Goal: Task Accomplishment & Management: Complete application form

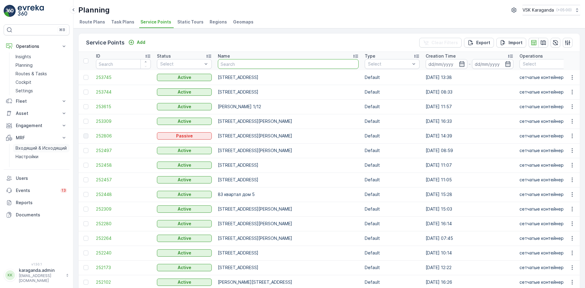
click at [31, 149] on p "Входящий & Исходящий" at bounding box center [41, 148] width 51 height 6
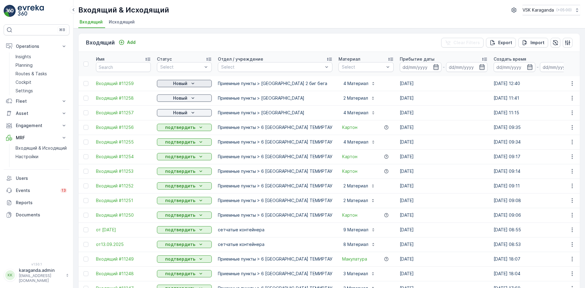
click at [186, 85] on p "Новый" at bounding box center [180, 83] width 14 height 6
click at [179, 103] on span "подтвердить" at bounding box center [175, 101] width 28 height 6
click at [182, 99] on p "Новый" at bounding box center [180, 98] width 14 height 6
click at [181, 115] on span "подтвердить" at bounding box center [175, 116] width 28 height 6
click at [183, 114] on p "Новый" at bounding box center [180, 113] width 14 height 6
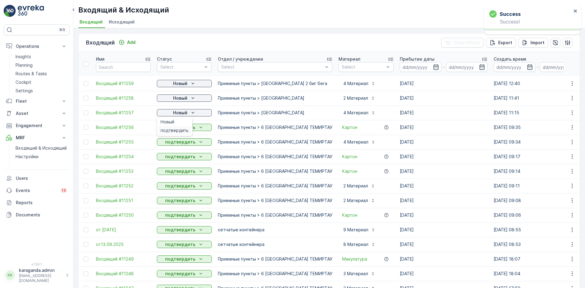
click at [182, 130] on span "подтвердить" at bounding box center [175, 130] width 28 height 6
click at [126, 21] on span "Исходящий" at bounding box center [122, 22] width 26 height 6
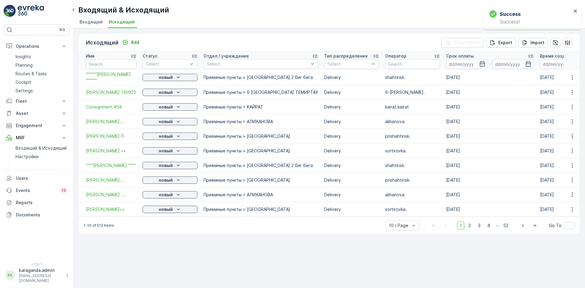
click at [93, 23] on span "Входящий" at bounding box center [91, 22] width 23 height 6
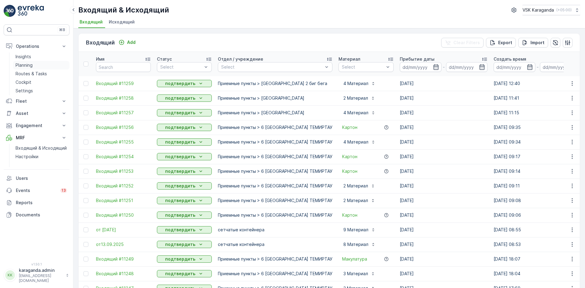
click at [23, 63] on p "Planning" at bounding box center [24, 65] width 17 height 6
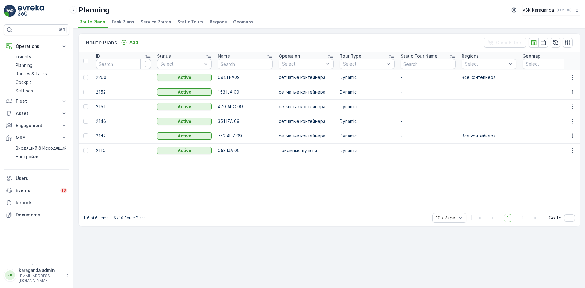
click at [149, 19] on span "Service Points" at bounding box center [156, 22] width 31 height 6
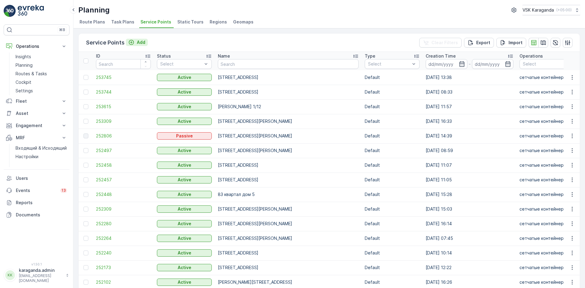
click at [141, 39] on button "Add" at bounding box center [137, 42] width 22 height 7
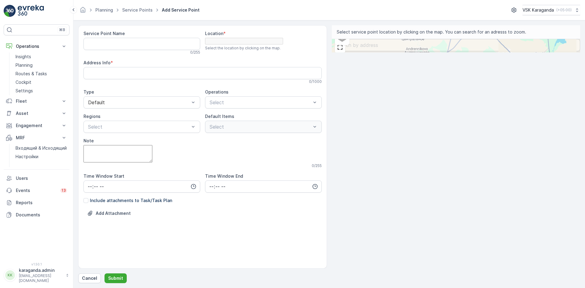
click at [405, 48] on input "text" at bounding box center [456, 45] width 249 height 12
click at [419, 48] on input "[PERSON_NAME] 10" at bounding box center [456, 45] width 249 height 12
type input "[PERSON_NAME] 10 кара"
click at [392, 70] on span "[PERSON_NAME] 10" at bounding box center [374, 70] width 35 height 5
type input "49.7874355,73.1453461"
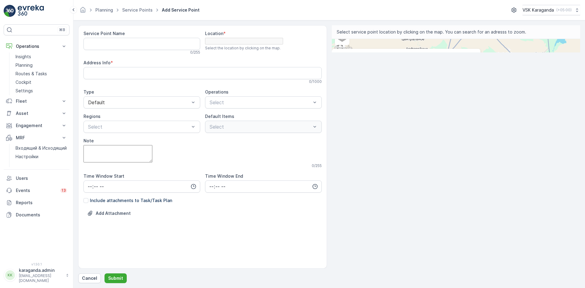
type Info "[STREET_ADDRESS]"
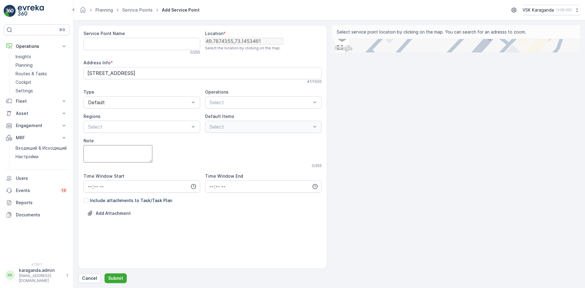
drag, startPoint x: 454, startPoint y: 187, endPoint x: 390, endPoint y: 79, distance: 124.9
click at [390, 52] on div "+ − Satellite Roadmap Terrain Hybrid Leaflet Keyboard shortcuts Map Data Map da…" at bounding box center [456, 45] width 249 height 13
drag, startPoint x: 470, startPoint y: 162, endPoint x: 500, endPoint y: 57, distance: 109.8
click at [500, 52] on div "+ − Satellite Roadmap Terrain Hybrid Leaflet Keyboard shortcuts Map Data Map da…" at bounding box center [456, 45] width 249 height 13
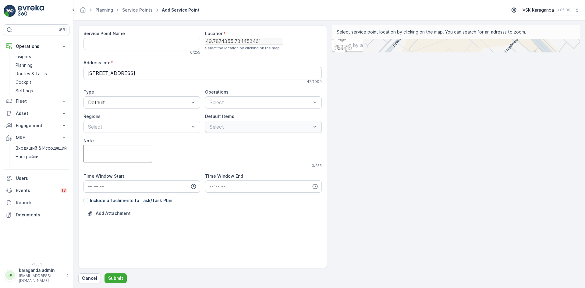
drag, startPoint x: 458, startPoint y: 92, endPoint x: 559, endPoint y: 61, distance: 105.4
click at [559, 52] on div "+ − Satellite Roadmap Terrain Hybrid Leaflet Keyboard shortcuts Map Data Map da…" at bounding box center [456, 45] width 249 height 13
drag, startPoint x: 472, startPoint y: 174, endPoint x: 497, endPoint y: 62, distance: 115.1
click at [497, 52] on div "+ − Satellite Roadmap Terrain Hybrid Leaflet Keyboard shortcuts Map Data Map da…" at bounding box center [456, 45] width 249 height 13
drag, startPoint x: 451, startPoint y: 156, endPoint x: 400, endPoint y: 177, distance: 55.1
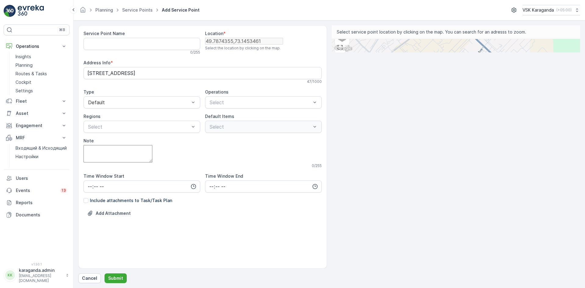
click at [400, 52] on div "+ − Satellite Roadmap Terrain Hybrid Leaflet Keyboard shortcuts Map Data Map da…" at bounding box center [456, 45] width 249 height 13
drag, startPoint x: 387, startPoint y: 173, endPoint x: 512, endPoint y: 74, distance: 159.4
click at [512, 52] on div "+ − Satellite Roadmap Terrain Hybrid Leaflet Keyboard shortcuts Map Data Map da…" at bounding box center [456, 45] width 249 height 13
drag, startPoint x: 493, startPoint y: 97, endPoint x: 403, endPoint y: 166, distance: 112.7
click at [403, 52] on div "+ − Satellite Roadmap Terrain Hybrid Leaflet Keyboard shortcuts Map Data Map da…" at bounding box center [456, 45] width 249 height 13
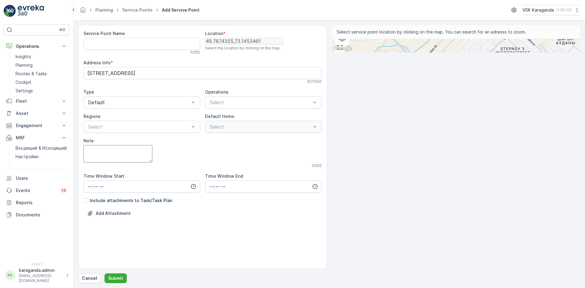
drag, startPoint x: 430, startPoint y: 107, endPoint x: 479, endPoint y: 76, distance: 58.4
click at [479, 52] on div "+ − Satellite Roadmap Terrain Hybrid Leaflet Keyboard shortcuts Map Data Map da…" at bounding box center [456, 45] width 249 height 13
drag, startPoint x: 403, startPoint y: 175, endPoint x: 461, endPoint y: 127, distance: 75.7
click at [461, 52] on div "+ − Satellite Roadmap Terrain Hybrid Leaflet Keyboard shortcuts Map Data Map da…" at bounding box center [456, 45] width 249 height 13
drag, startPoint x: 443, startPoint y: 125, endPoint x: 376, endPoint y: 187, distance: 90.6
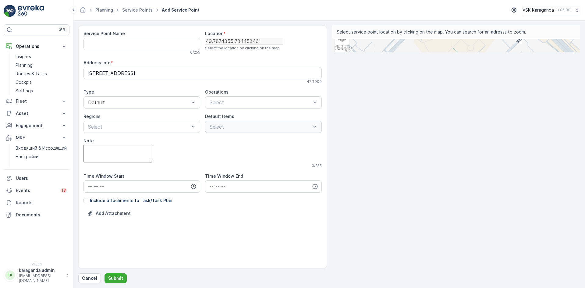
click at [376, 52] on div "+ − Satellite Roadmap Terrain Hybrid Leaflet Keyboard shortcuts Map Data Map da…" at bounding box center [456, 45] width 249 height 13
drag, startPoint x: 414, startPoint y: 176, endPoint x: 585, endPoint y: 201, distance: 172.8
click at [585, 201] on form "Service Point Name 0 / 255 Location * [GEOGRAPHIC_DATA] Select the location by …" at bounding box center [329, 154] width 512 height 268
drag, startPoint x: 491, startPoint y: 197, endPoint x: 427, endPoint y: 126, distance: 94.7
click at [427, 52] on div "+ − Satellite Roadmap Terrain Hybrid Leaflet Keyboard shortcuts Map Data Map da…" at bounding box center [456, 45] width 249 height 13
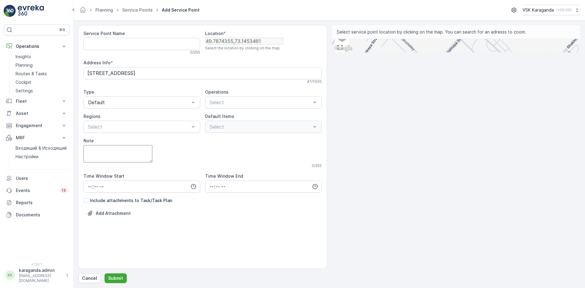
click at [424, 52] on div "+ − Satellite Roadmap Terrain Hybrid Leaflet Keyboard shortcuts Map Data Map da…" at bounding box center [456, 45] width 249 height 13
type input "49.77640057640775,73.12704313438802"
type Info "Q4GG+GHH, [GEOGRAPHIC_DATA] 100000, [GEOGRAPHIC_DATA]"
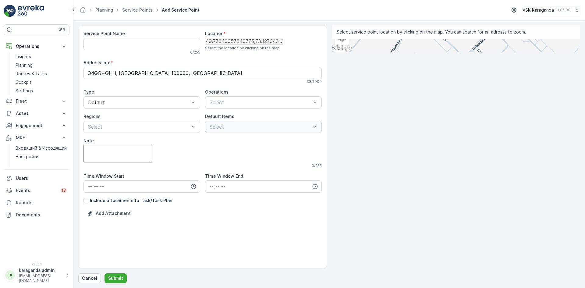
click at [465, 52] on div "+ − Satellite Roadmap Terrain Hybrid Leaflet Keyboard shortcuts Map Data Map da…" at bounding box center [456, 45] width 249 height 13
type input "49.77719040579251,73.12772016548715"
click at [104, 43] on Name "Service Point Name" at bounding box center [142, 44] width 117 height 12
click at [85, 47] on Name "[PERSON_NAME] 10" at bounding box center [142, 44] width 117 height 12
type Name "[STREET_ADDRESS]"
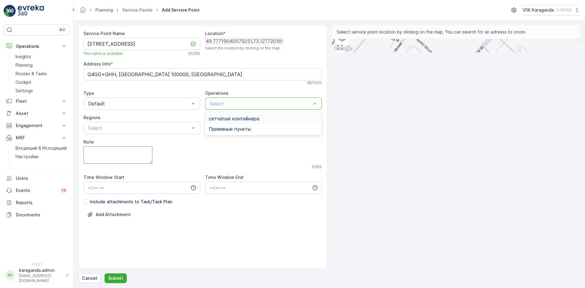
click at [231, 119] on span "сетчатыe контейнера" at bounding box center [234, 118] width 51 height 5
click at [137, 145] on div "Все контейнера" at bounding box center [141, 142] width 109 height 5
click at [90, 190] on input "time" at bounding box center [142, 188] width 117 height 12
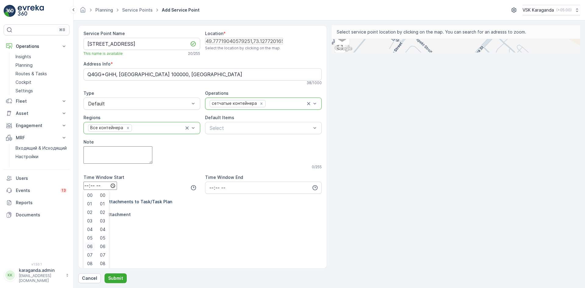
scroll to position [1, 0]
click at [94, 251] on div "06" at bounding box center [90, 246] width 10 height 9
type input "06:00"
click at [208, 191] on input "time" at bounding box center [263, 188] width 117 height 12
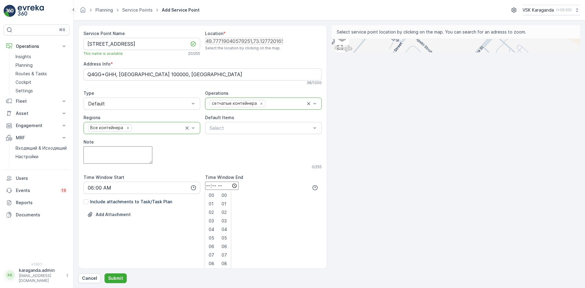
scroll to position [146, 0]
type input "22:00"
click at [174, 237] on div "Service Point Name [GEOGRAPHIC_DATA] 10 This name is available 20 / 255 Locatio…" at bounding box center [203, 133] width 238 height 206
click at [120, 276] on p "Submit" at bounding box center [115, 278] width 15 height 6
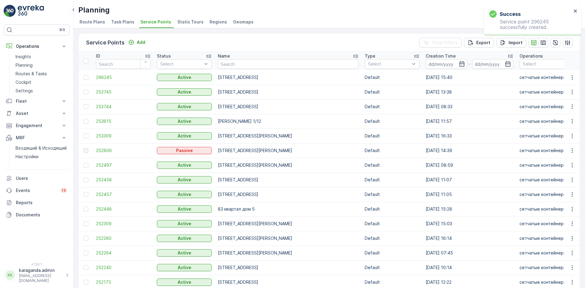
drag, startPoint x: 85, startPoint y: 78, endPoint x: 261, endPoint y: 53, distance: 178.0
click at [85, 78] on div at bounding box center [86, 77] width 5 height 5
click at [84, 75] on input "checkbox" at bounding box center [84, 75] width 0 height 0
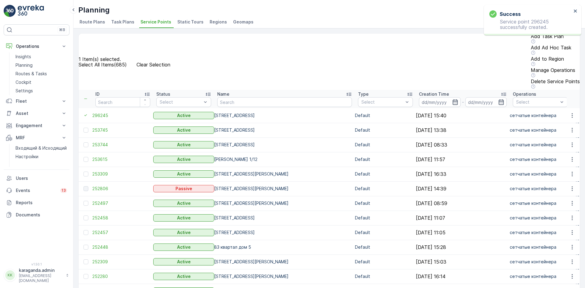
click at [531, 39] on p "Add Task Plan" at bounding box center [555, 36] width 49 height 5
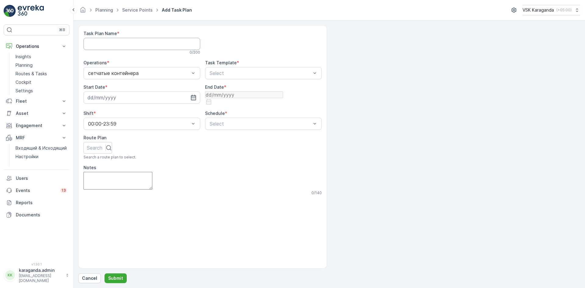
click at [150, 43] on Name "Task Plan Name" at bounding box center [142, 44] width 117 height 12
type Name "все контейнера"
click at [238, 94] on div "CSK - Сбор отходов" at bounding box center [263, 98] width 117 height 10
click at [160, 97] on input at bounding box center [142, 97] width 117 height 12
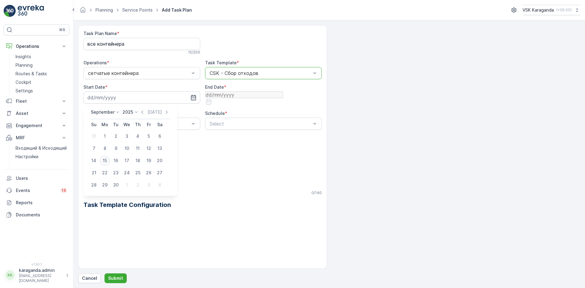
click at [103, 160] on div "15" at bounding box center [105, 161] width 10 height 10
type input "[DATE]"
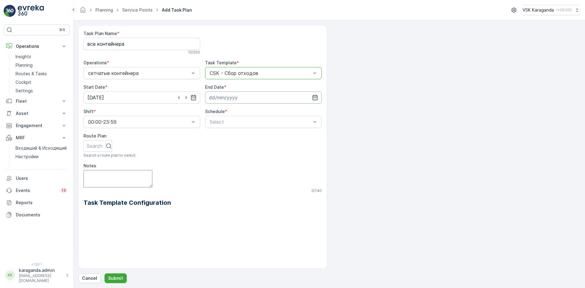
click at [226, 98] on input at bounding box center [263, 97] width 117 height 12
click at [223, 113] on p "September" at bounding box center [224, 112] width 24 height 6
click at [253, 110] on p "2025" at bounding box center [249, 112] width 11 height 6
click at [253, 134] on span "2026" at bounding box center [253, 134] width 10 height 6
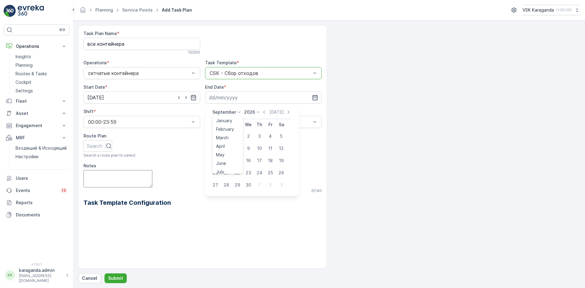
click at [230, 112] on p "September" at bounding box center [224, 112] width 24 height 6
click at [226, 166] on span "December" at bounding box center [226, 168] width 21 height 6
click at [259, 186] on div "31" at bounding box center [260, 185] width 10 height 10
type input "[DATE]"
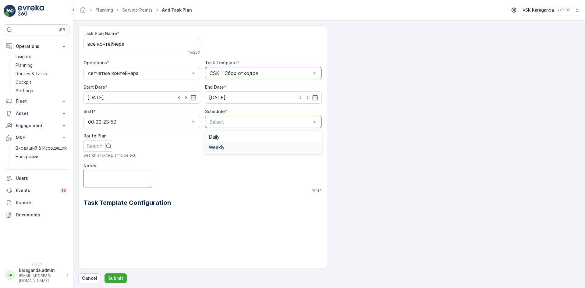
click at [217, 146] on span "Weekly" at bounding box center [217, 146] width 16 height 5
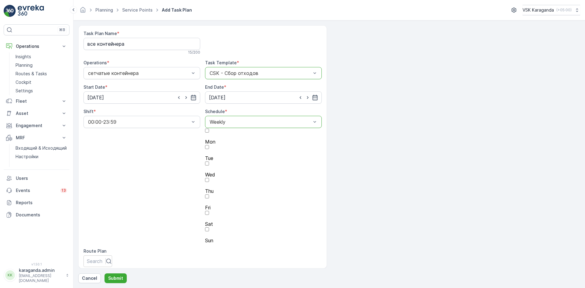
click at [210, 135] on div at bounding box center [263, 136] width 117 height 5
click at [209, 133] on input "Mon" at bounding box center [207, 131] width 4 height 4
click at [220, 150] on div at bounding box center [263, 152] width 117 height 5
click at [209, 145] on input "Tue" at bounding box center [207, 147] width 4 height 4
drag, startPoint x: 239, startPoint y: 135, endPoint x: 256, endPoint y: 137, distance: 17.2
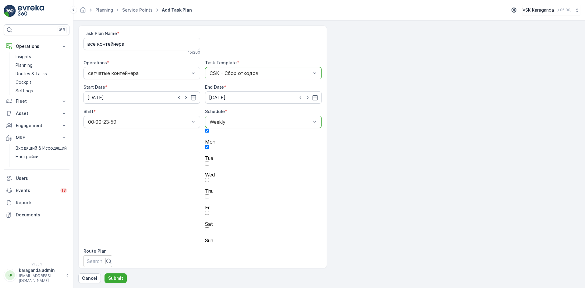
click at [240, 166] on div at bounding box center [263, 168] width 117 height 5
click at [209, 162] on input "Wed" at bounding box center [207, 164] width 4 height 4
click at [256, 183] on div at bounding box center [263, 185] width 117 height 5
click at [209, 178] on input "Thu" at bounding box center [207, 180] width 4 height 4
click at [272, 199] on div at bounding box center [263, 201] width 117 height 5
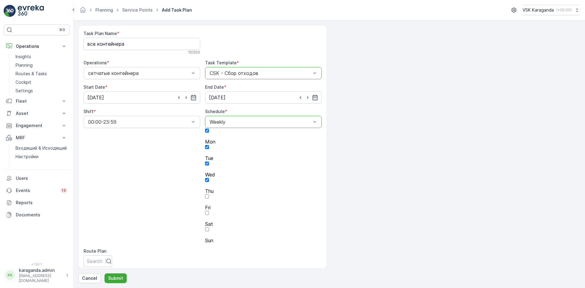
click at [209, 194] on input "Fri" at bounding box center [207, 196] width 4 height 4
drag, startPoint x: 285, startPoint y: 134, endPoint x: 298, endPoint y: 134, distance: 13.4
click at [285, 216] on div at bounding box center [263, 218] width 117 height 5
click at [209, 211] on input "Sat" at bounding box center [207, 213] width 4 height 4
drag, startPoint x: 301, startPoint y: 134, endPoint x: 269, endPoint y: 152, distance: 37.1
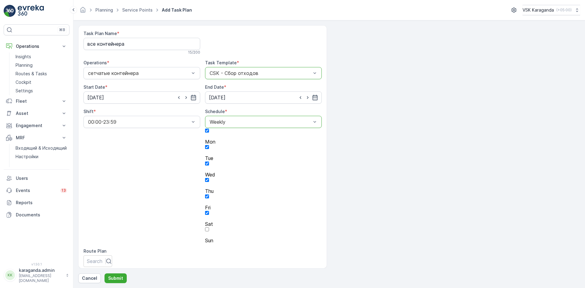
click at [301, 232] on div at bounding box center [263, 234] width 117 height 5
click at [209, 227] on input "Sun" at bounding box center [207, 229] width 4 height 4
click at [117, 274] on button "Submit" at bounding box center [116, 278] width 22 height 10
